Goal: Task Accomplishment & Management: Use online tool/utility

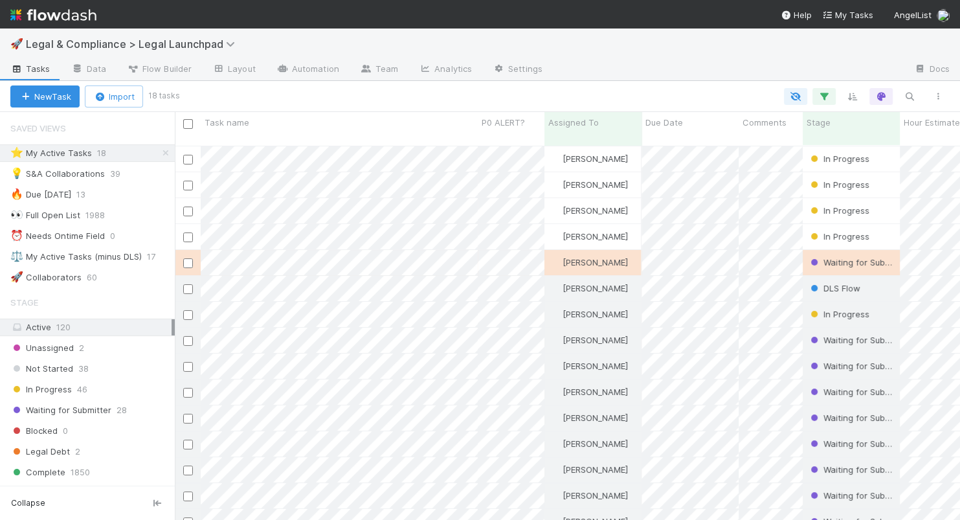
scroll to position [385, 785]
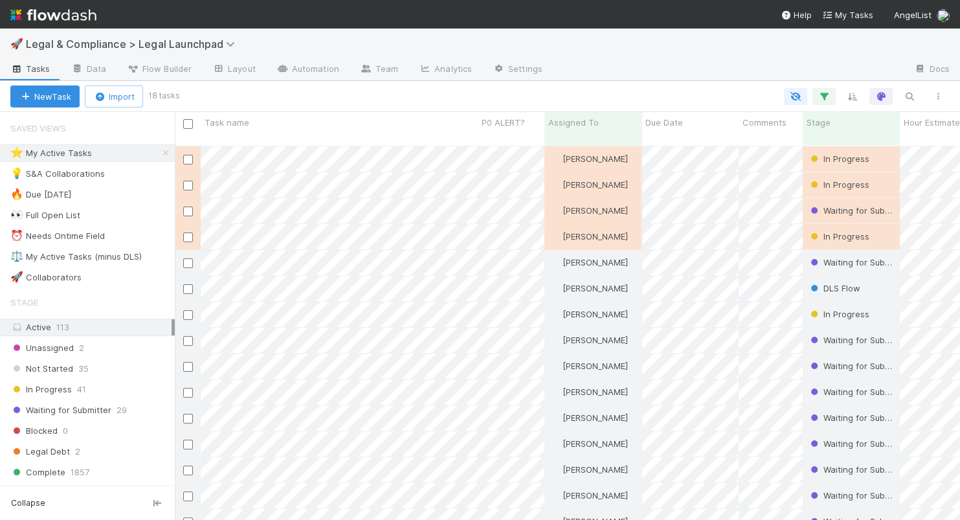
scroll to position [385, 785]
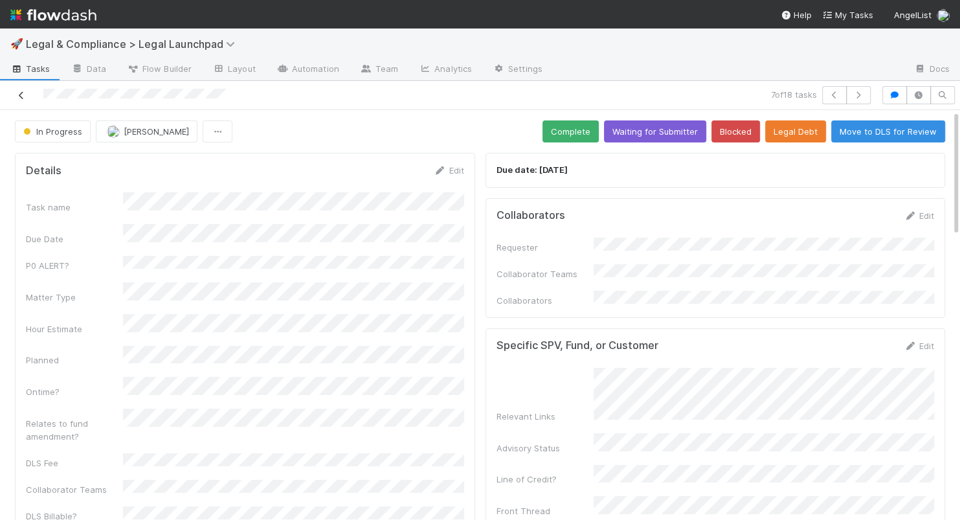
click at [21, 95] on icon at bounding box center [21, 95] width 13 height 8
click at [21, 98] on icon at bounding box center [21, 95] width 13 height 8
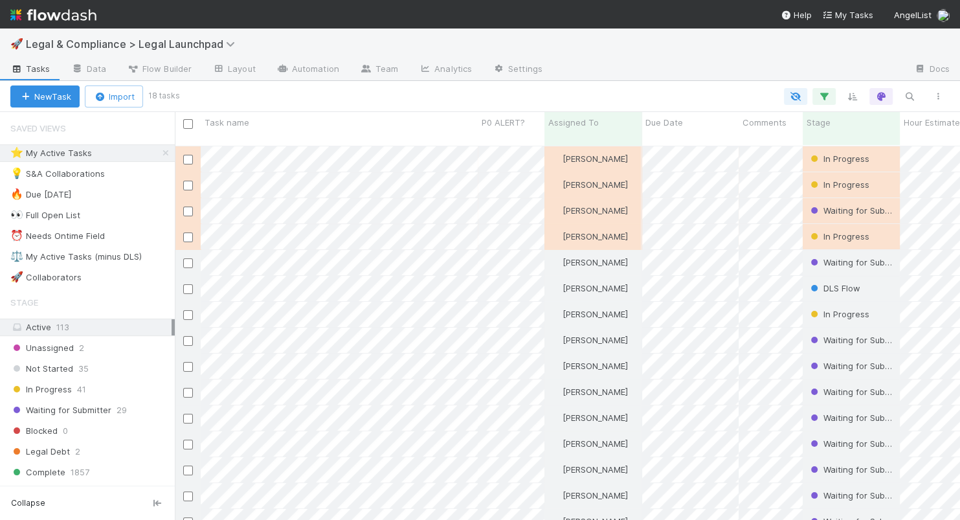
scroll to position [385, 785]
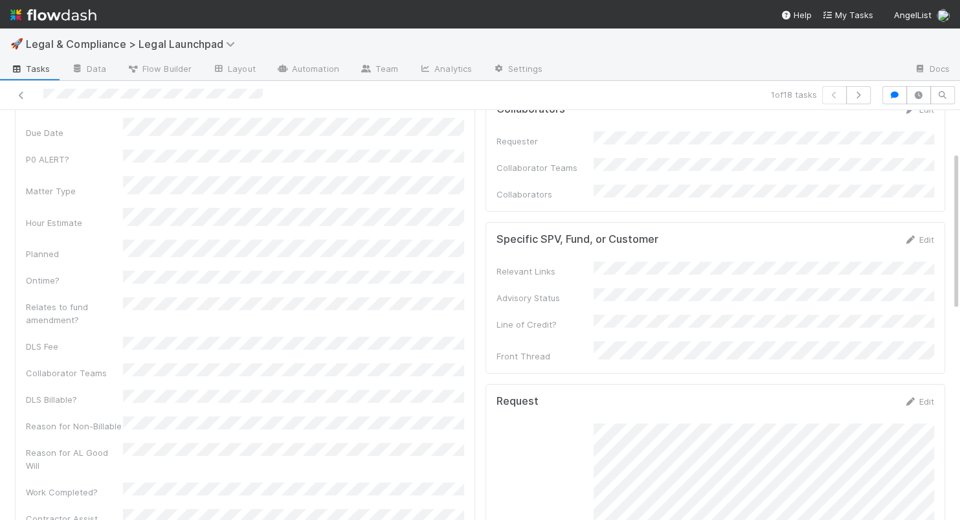
scroll to position [107, 0]
click at [19, 93] on icon at bounding box center [21, 95] width 13 height 8
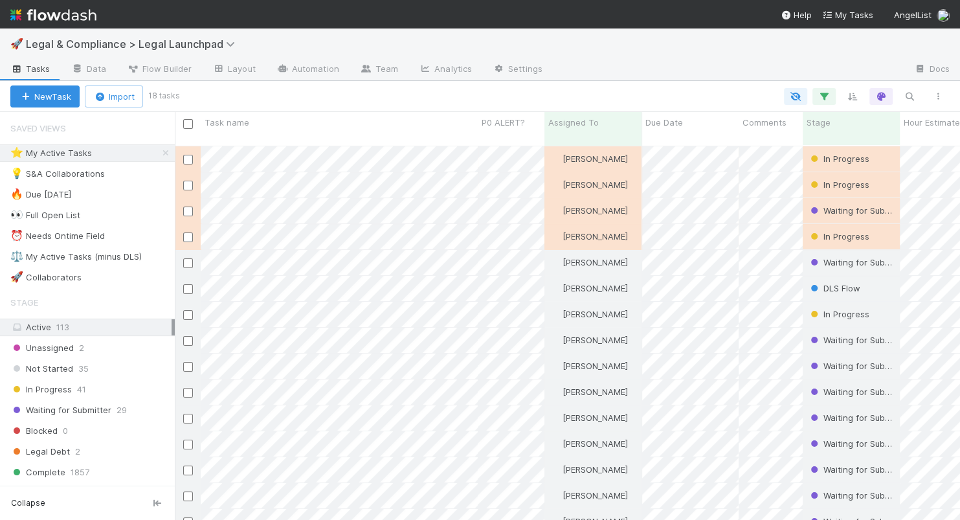
scroll to position [385, 785]
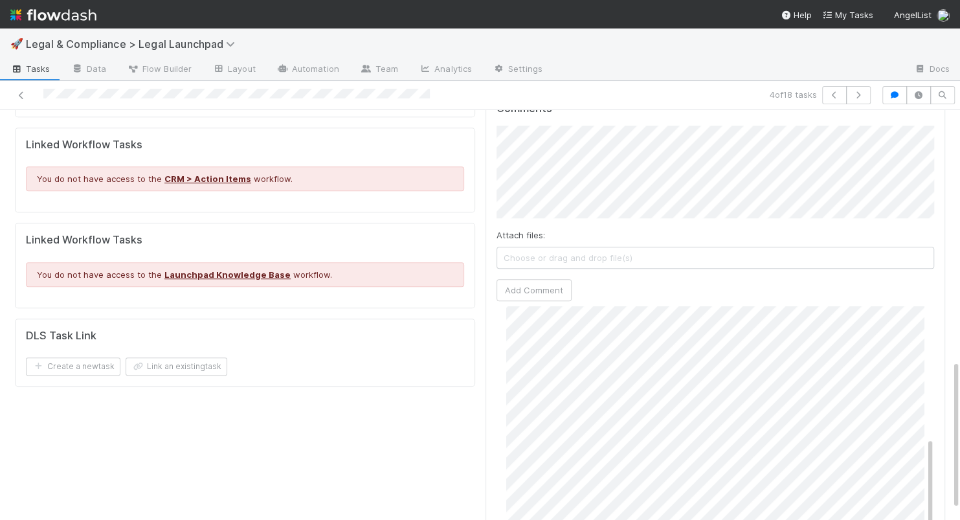
scroll to position [683, 0]
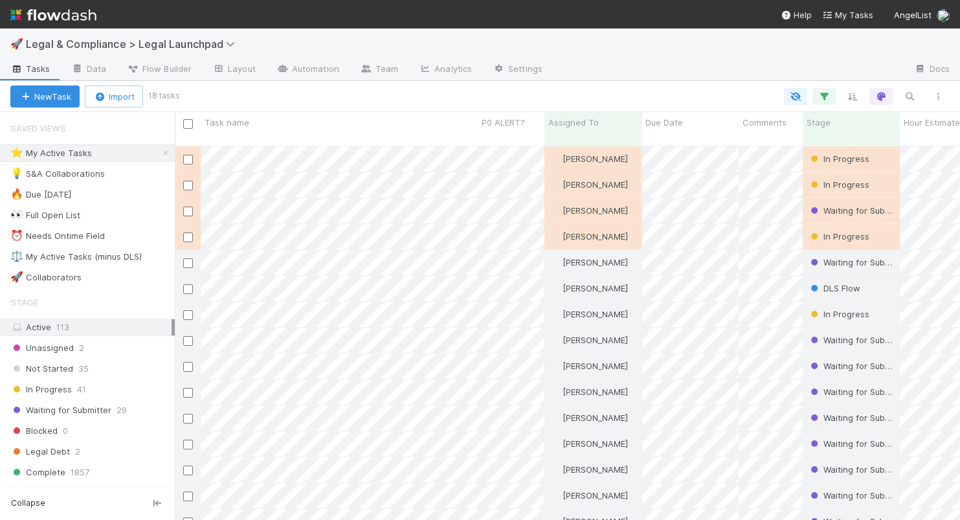
scroll to position [385, 785]
